Goal: Find specific page/section: Find specific page/section

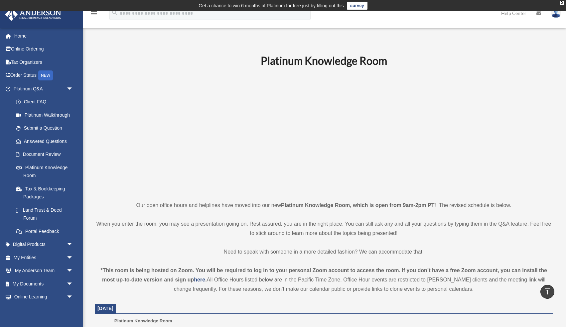
scroll to position [219, 0]
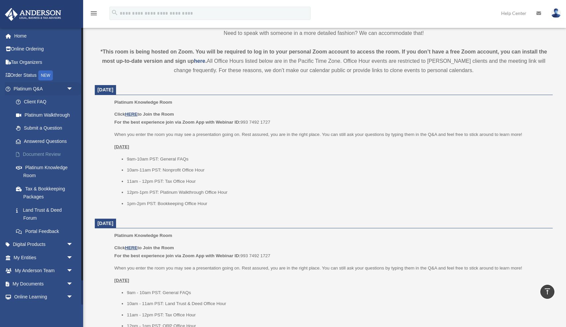
click at [36, 152] on link "Document Review" at bounding box center [46, 154] width 74 height 13
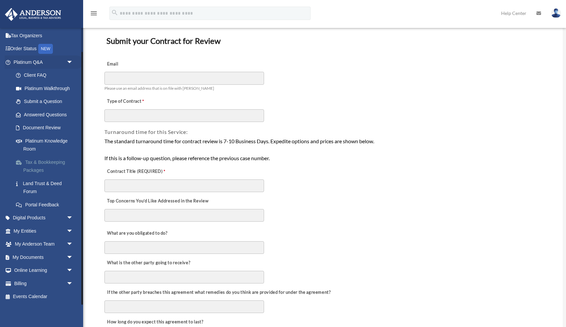
scroll to position [55, 0]
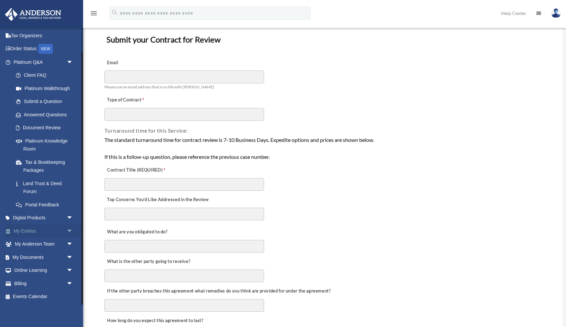
click at [69, 230] on span "arrow_drop_down" at bounding box center [73, 232] width 13 height 14
click at [31, 299] on link "My Blueprint" at bounding box center [46, 297] width 74 height 13
